Goal: Find specific page/section: Find specific page/section

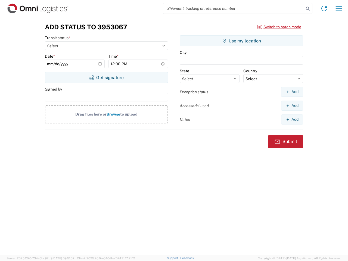
click at [234, 8] on input "search" at bounding box center [233, 8] width 141 height 10
click at [308, 9] on icon at bounding box center [308, 9] width 8 height 8
click at [325, 8] on icon at bounding box center [324, 8] width 9 height 9
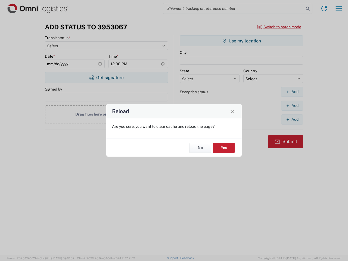
click at [339, 8] on div "Reload Are you sure, you want to clear cache and reload the page? No Yes" at bounding box center [174, 130] width 348 height 261
click at [280, 27] on div "Reload Are you sure, you want to clear cache and reload the page? No Yes" at bounding box center [174, 130] width 348 height 261
click at [106, 78] on div "Reload Are you sure, you want to clear cache and reload the page? No Yes" at bounding box center [174, 130] width 348 height 261
click at [242, 41] on div "Reload Are you sure, you want to clear cache and reload the page? No Yes" at bounding box center [174, 130] width 348 height 261
click at [292, 92] on div "Reload Are you sure, you want to clear cache and reload the page? No Yes" at bounding box center [174, 130] width 348 height 261
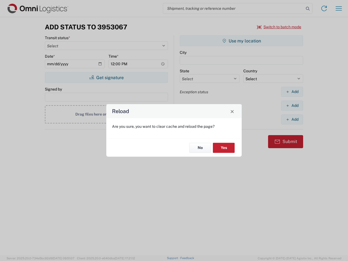
click at [292, 106] on div "Reload Are you sure, you want to clear cache and reload the page? No Yes" at bounding box center [174, 130] width 348 height 261
click at [292, 120] on div "Reload Are you sure, you want to clear cache and reload the page? No Yes" at bounding box center [174, 130] width 348 height 261
